Goal: Task Accomplishment & Management: Manage account settings

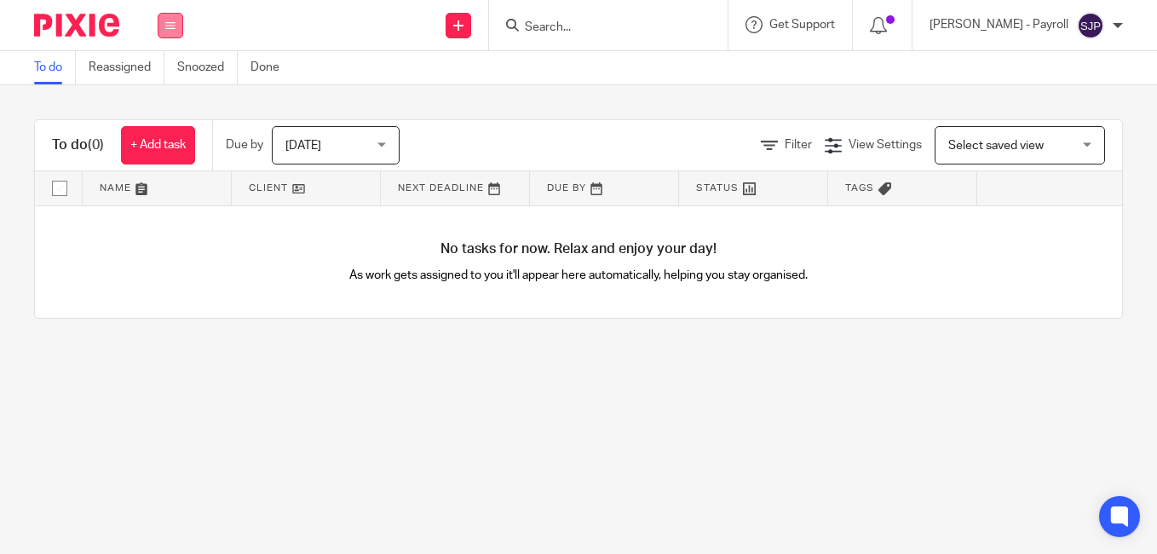
click at [170, 15] on button at bounding box center [171, 26] width 26 height 26
click at [166, 153] on link "Team" at bounding box center [161, 154] width 28 height 12
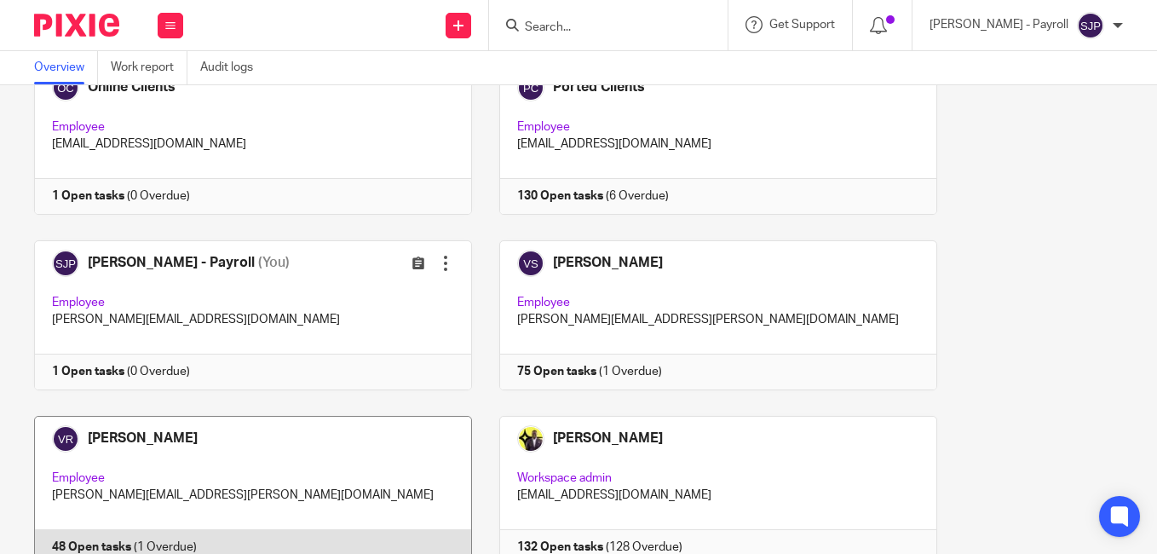
scroll to position [1704, 0]
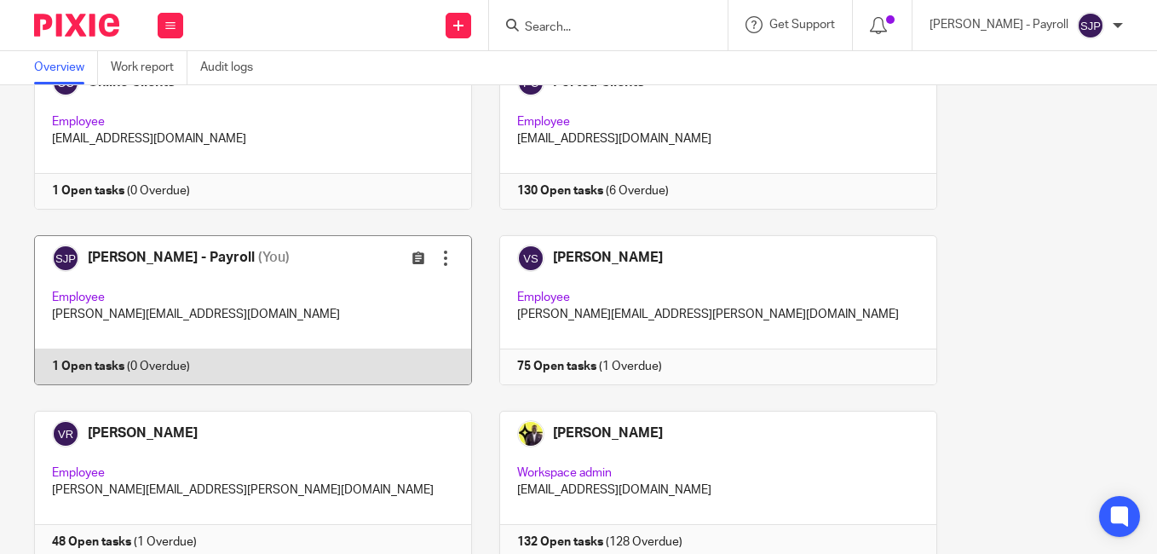
click at [299, 373] on link at bounding box center [240, 310] width 465 height 150
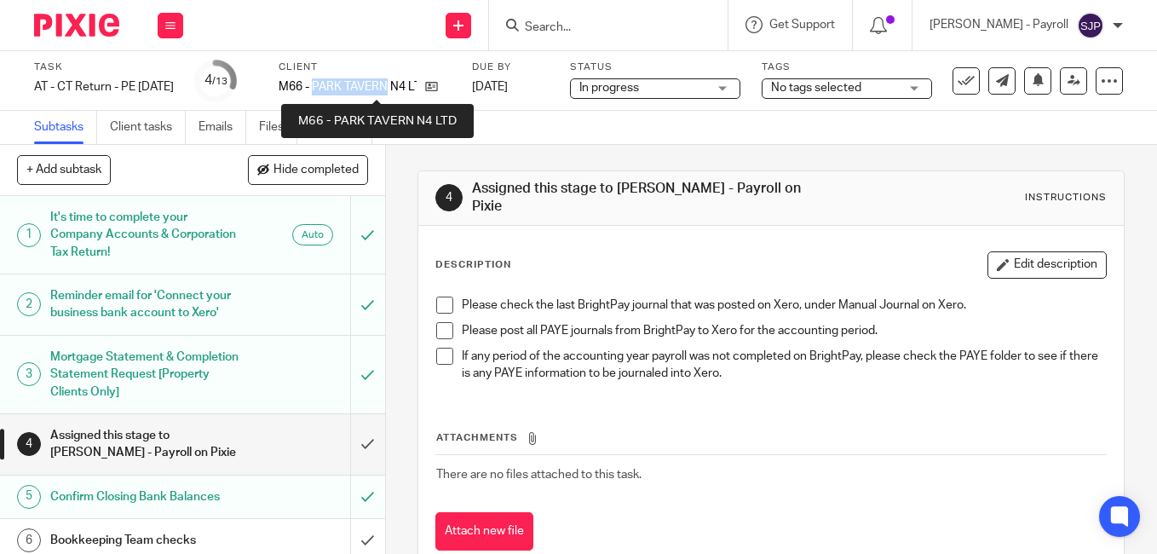
drag, startPoint x: 341, startPoint y: 83, endPoint x: 417, endPoint y: 82, distance: 75.8
click at [417, 82] on p "M66 - PARK TAVERN N4 LTD" at bounding box center [348, 86] width 138 height 17
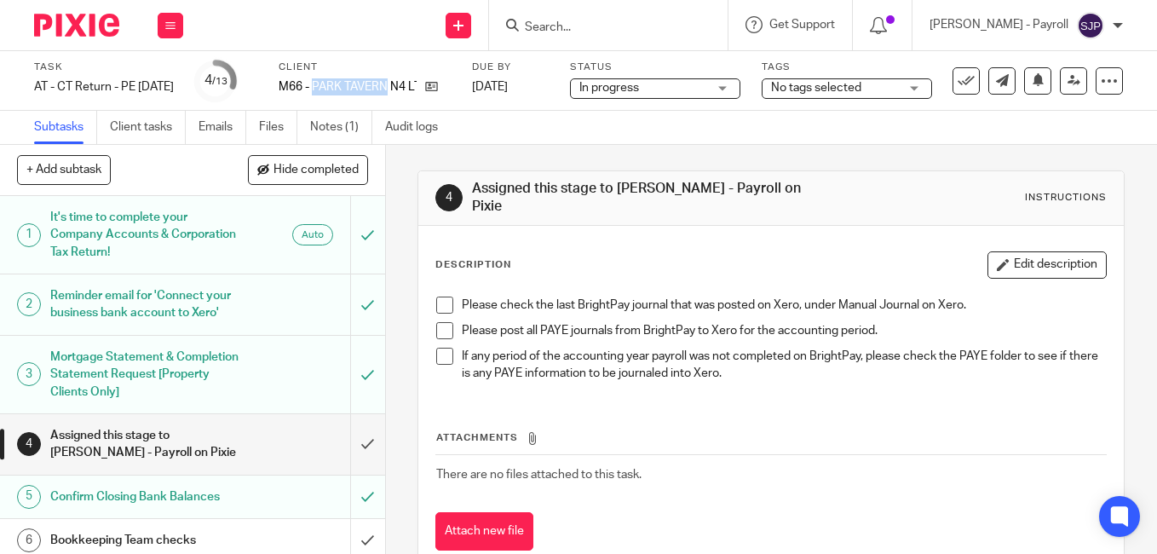
copy p "PARK TAVERN"
click at [440, 299] on span at bounding box center [444, 304] width 17 height 17
click at [444, 336] on span at bounding box center [444, 330] width 17 height 17
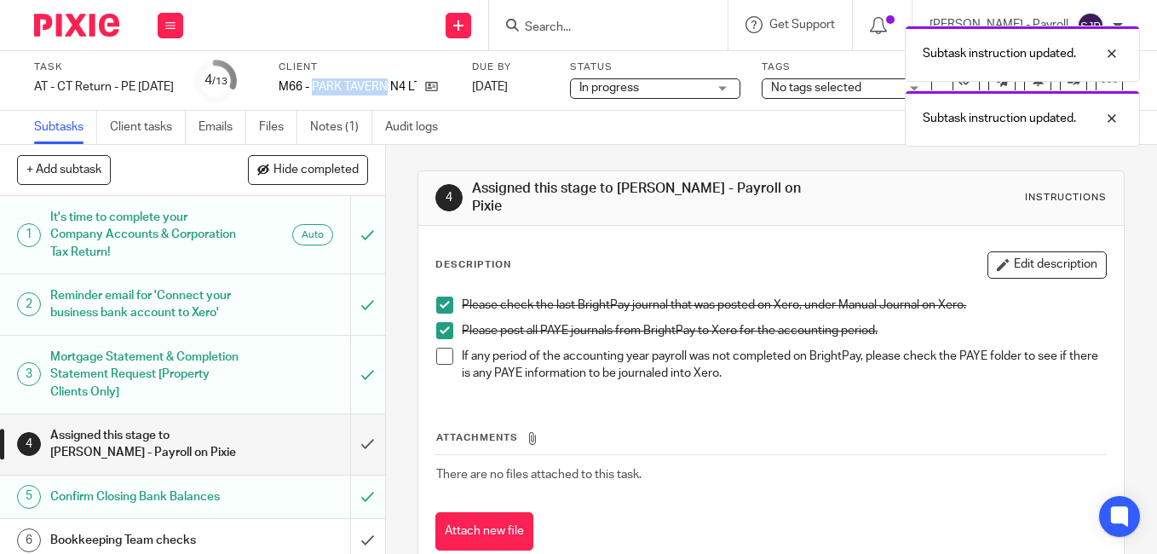
click at [443, 351] on span at bounding box center [444, 356] width 17 height 17
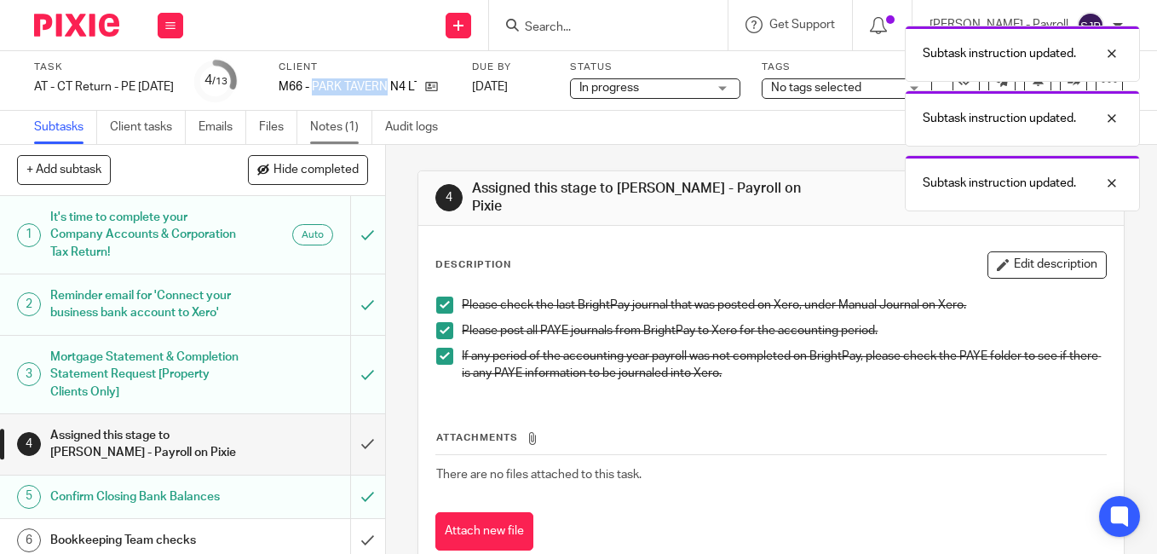
click at [352, 130] on link "Notes (1)" at bounding box center [341, 127] width 62 height 33
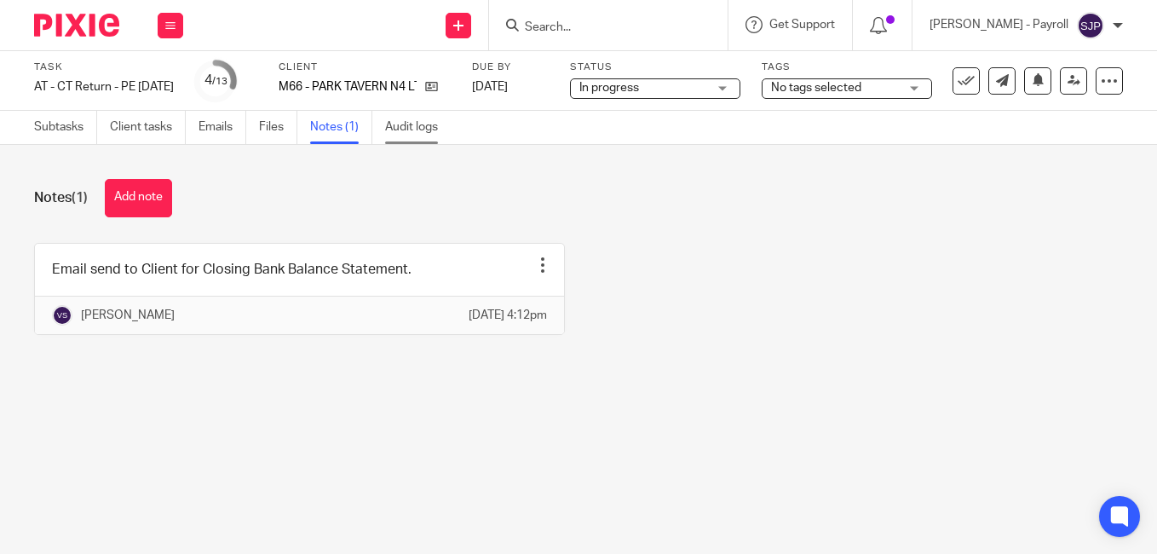
click at [399, 122] on link "Audit logs" at bounding box center [418, 127] width 66 height 33
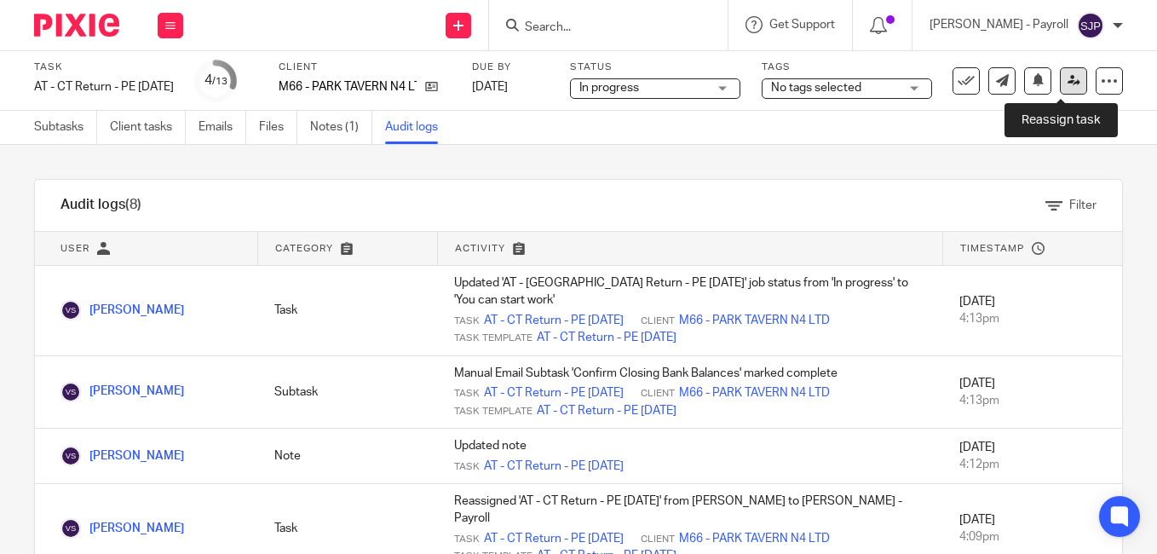
click at [1066, 88] on link at bounding box center [1073, 80] width 27 height 27
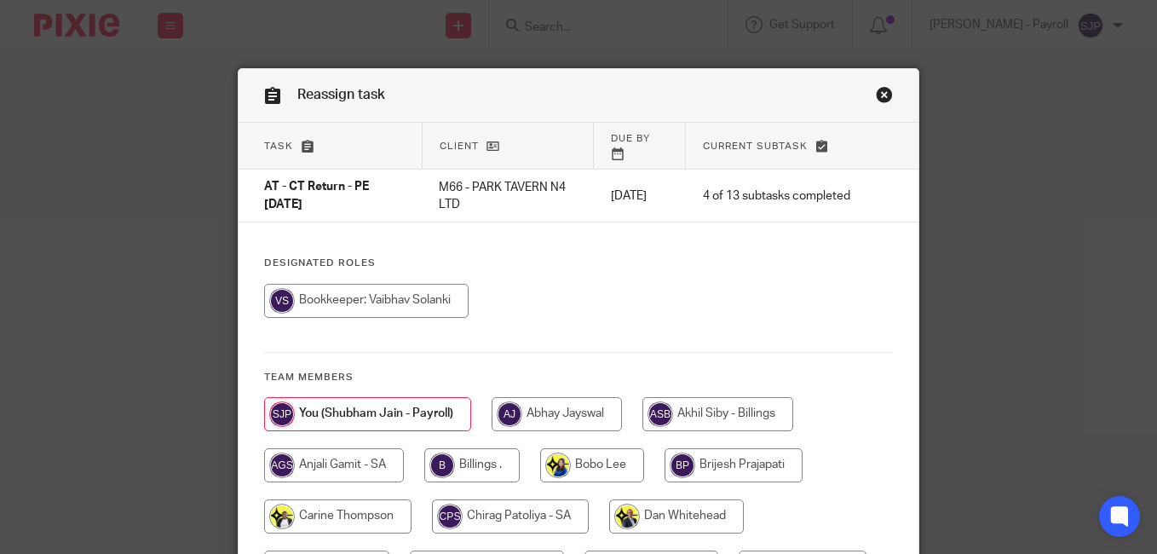
click at [400, 286] on input "radio" at bounding box center [366, 301] width 204 height 34
radio input "true"
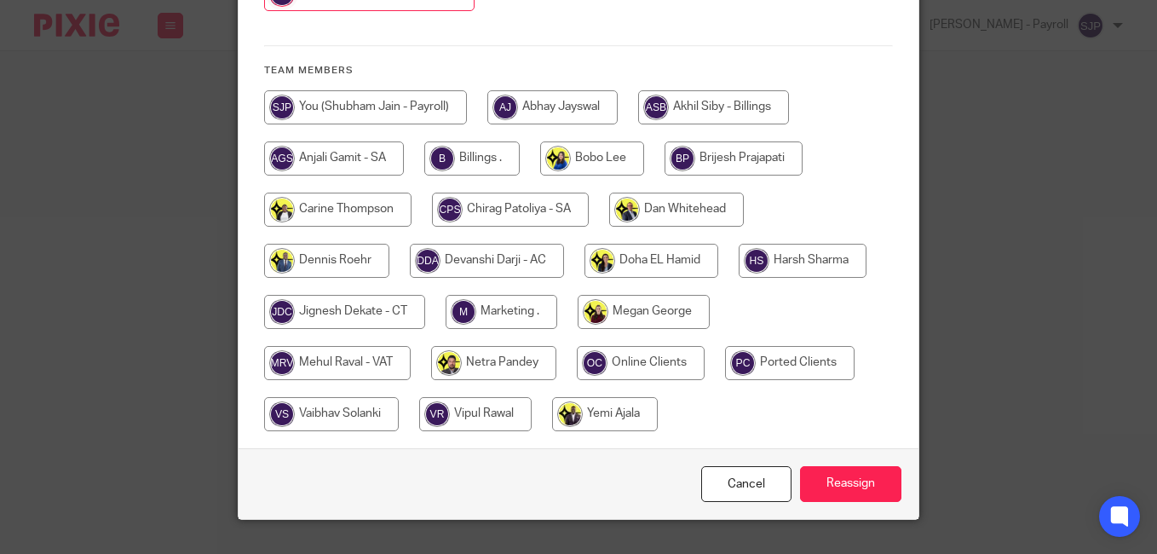
scroll to position [328, 0]
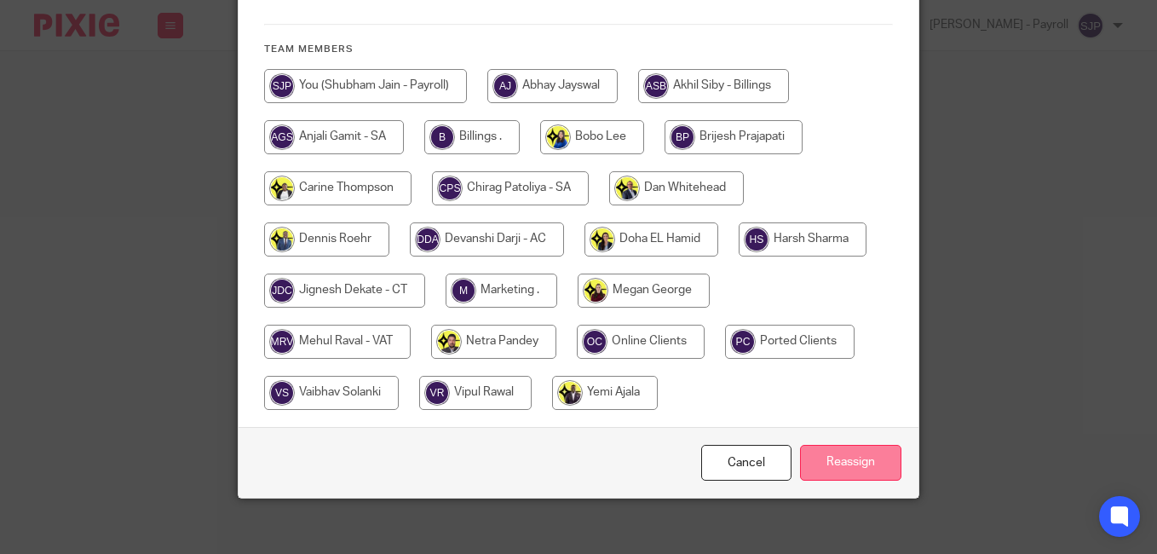
click at [821, 445] on input "Reassign" at bounding box center [850, 463] width 101 height 37
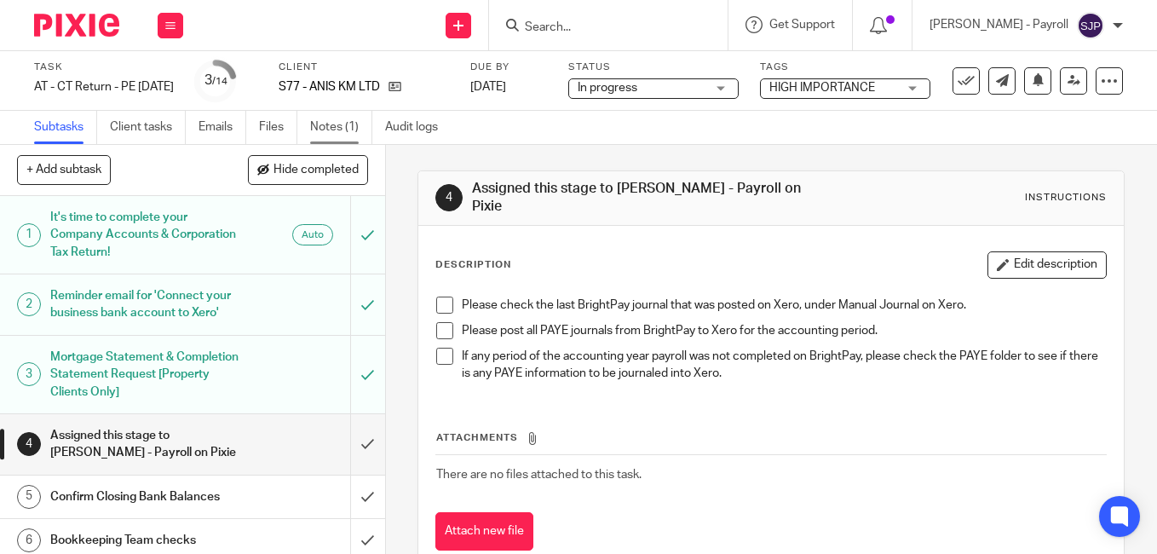
click at [341, 133] on link "Notes (1)" at bounding box center [341, 127] width 62 height 33
click at [443, 309] on span at bounding box center [444, 304] width 17 height 17
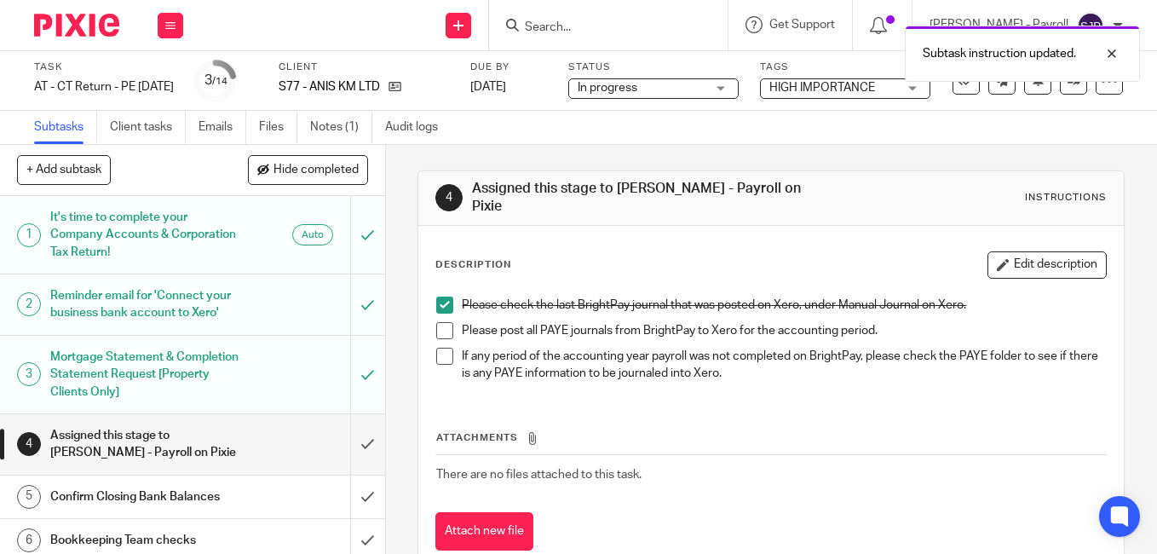
click at [441, 325] on span at bounding box center [444, 330] width 17 height 17
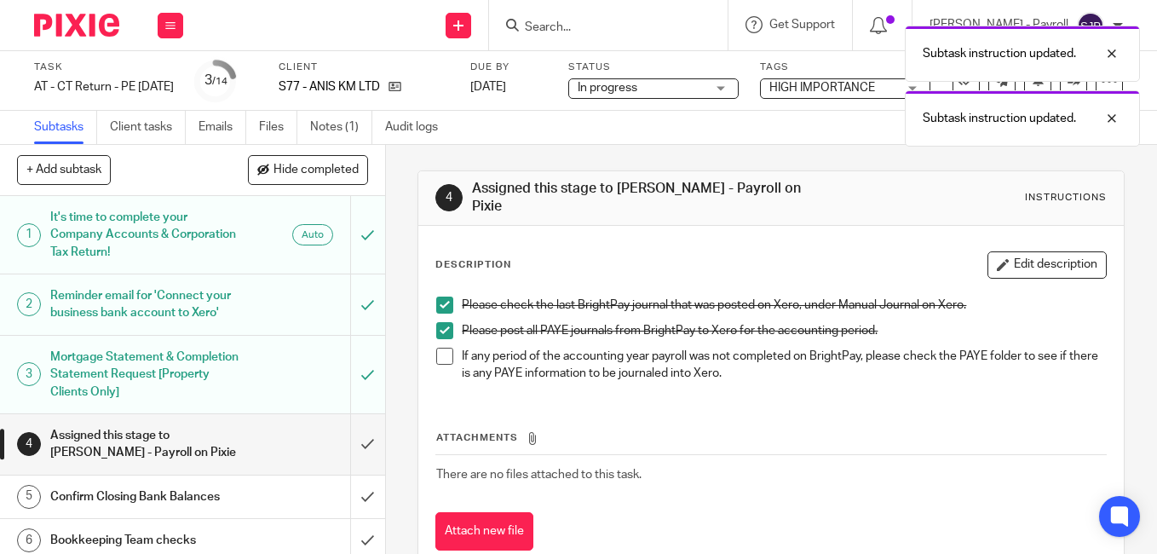
click at [442, 356] on span at bounding box center [444, 356] width 17 height 17
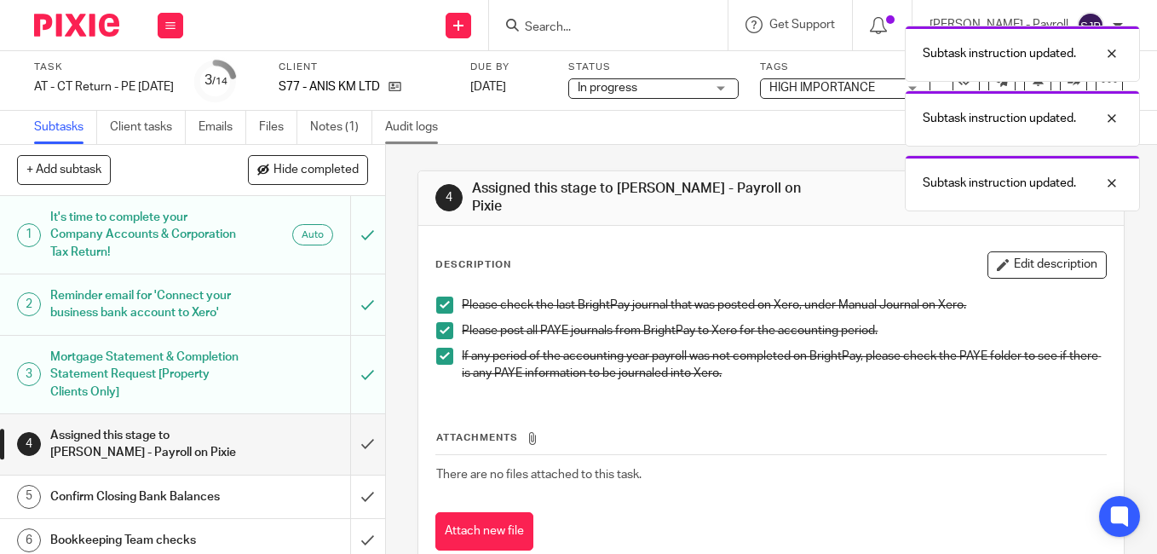
click at [422, 132] on link "Audit logs" at bounding box center [418, 127] width 66 height 33
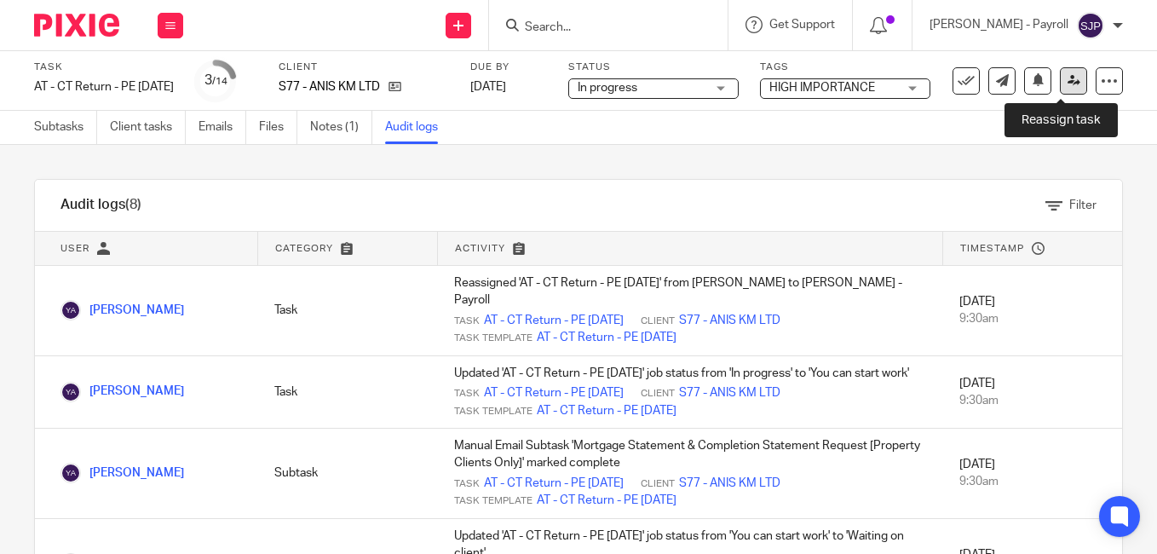
click at [1067, 78] on icon at bounding box center [1073, 80] width 13 height 13
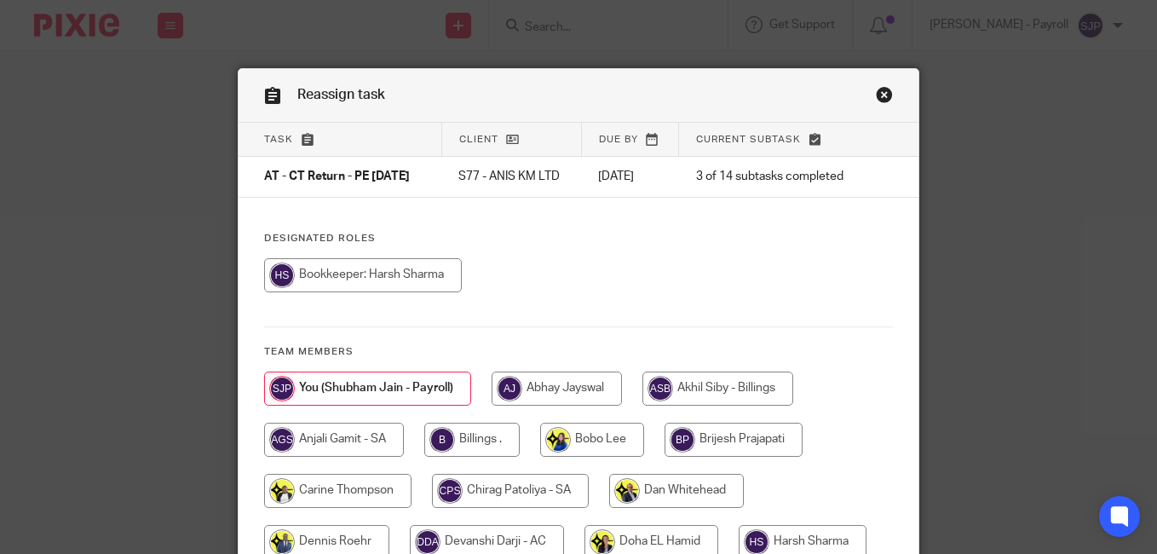
click at [881, 91] on link "Close this dialog window" at bounding box center [884, 97] width 17 height 23
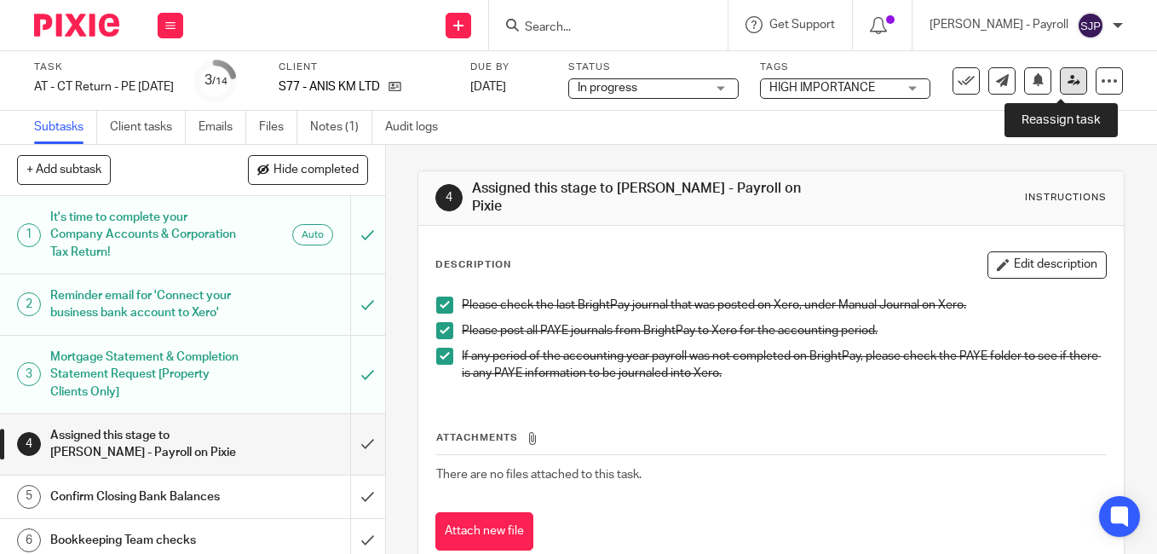
click at [1067, 86] on icon at bounding box center [1073, 80] width 13 height 13
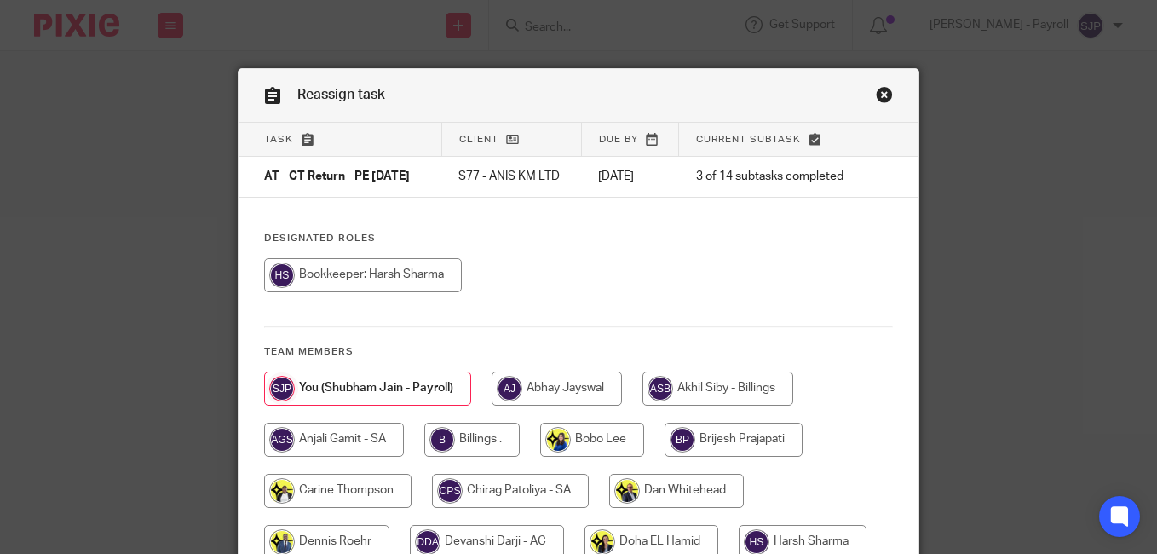
click at [356, 282] on input "radio" at bounding box center [363, 275] width 198 height 34
radio input "true"
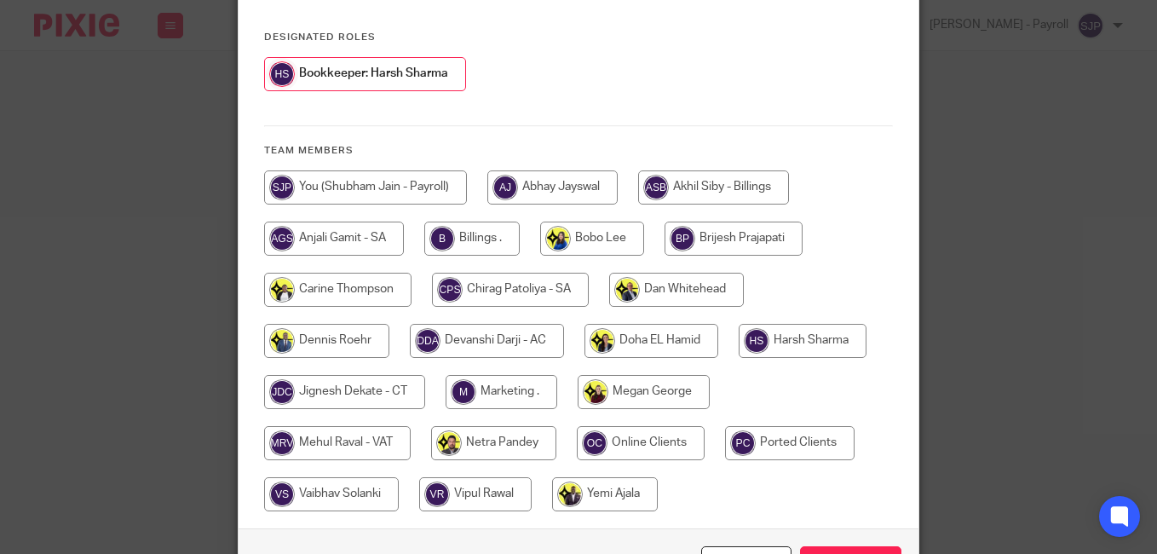
scroll to position [256, 0]
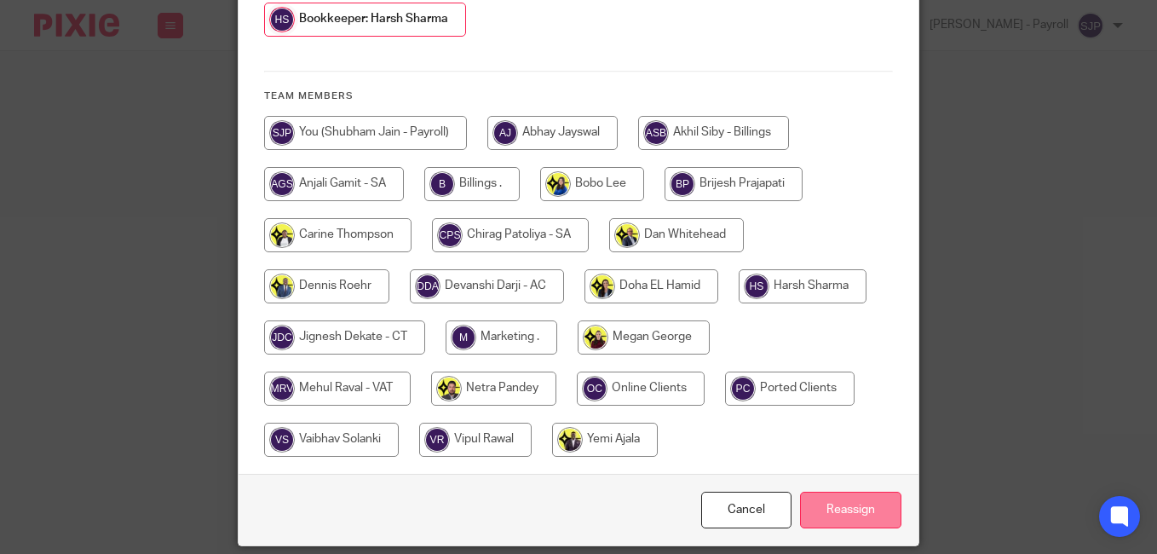
click at [837, 528] on input "Reassign" at bounding box center [850, 509] width 101 height 37
